Goal: Task Accomplishment & Management: Manage account settings

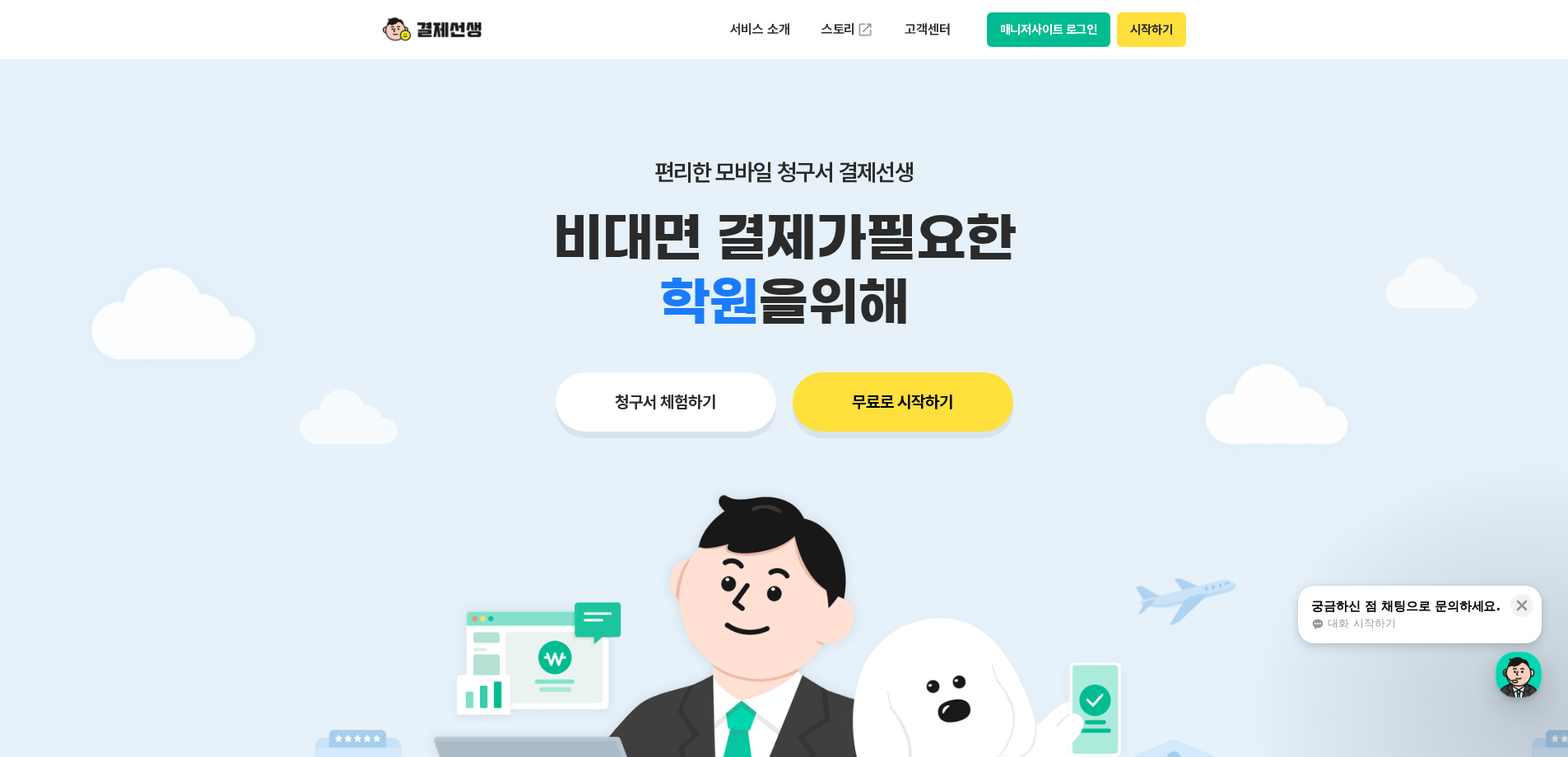
click at [1166, 29] on button "시작하기" at bounding box center [1152, 29] width 69 height 34
click at [1034, 25] on button "매니저사이트 로그인" at bounding box center [1049, 29] width 125 height 34
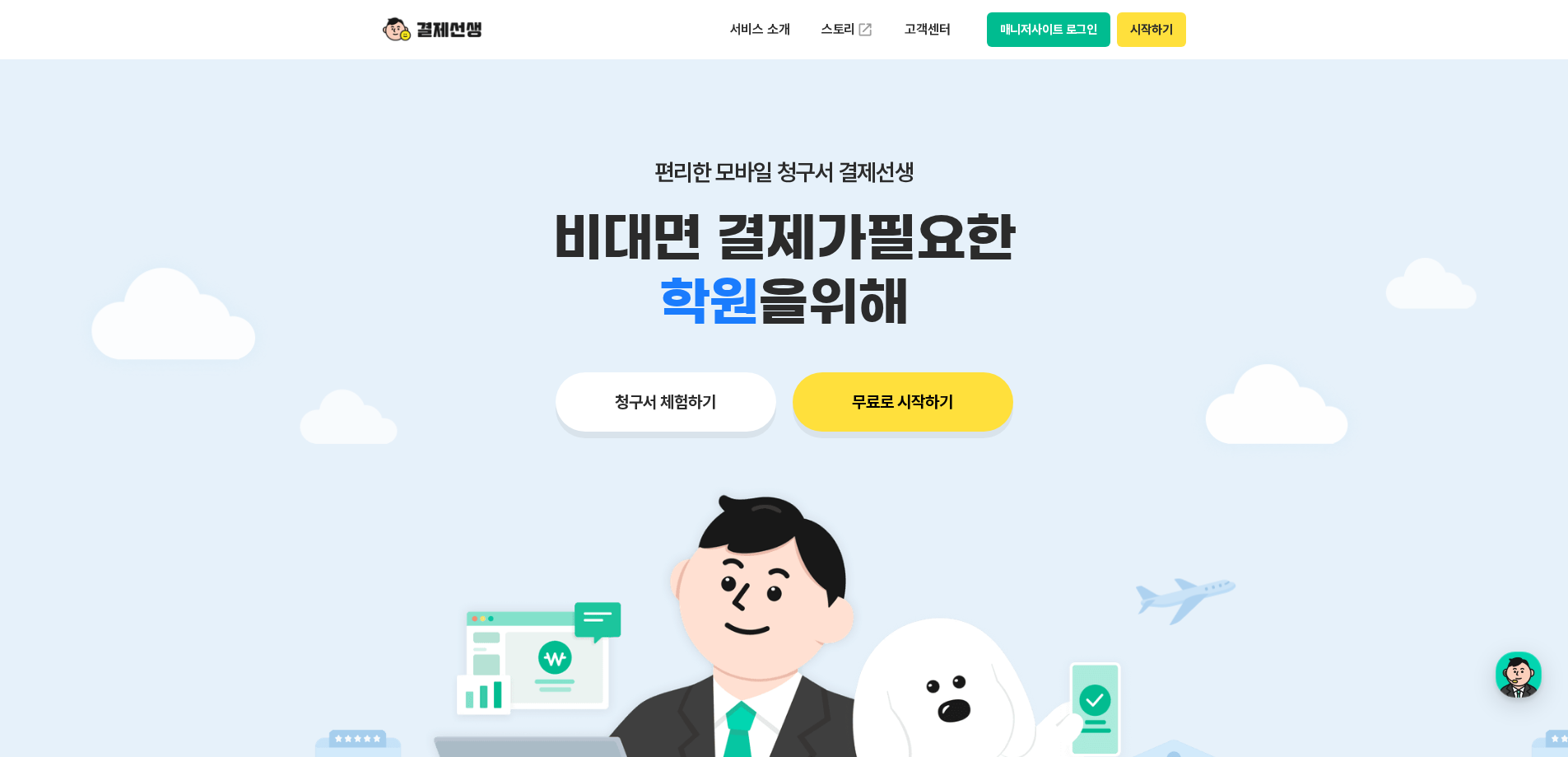
click at [1074, 28] on button "매니저사이트 로그인" at bounding box center [1049, 29] width 125 height 34
click at [1022, 37] on button "매니저사이트 로그인" at bounding box center [1049, 29] width 125 height 34
click at [1044, 29] on button "매니저사이트 로그인" at bounding box center [1049, 29] width 125 height 34
